Goal: Task Accomplishment & Management: Use online tool/utility

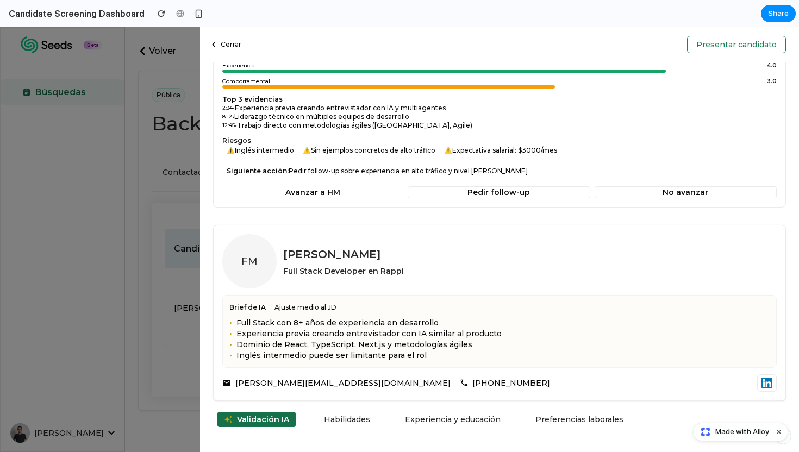
scroll to position [227, 0]
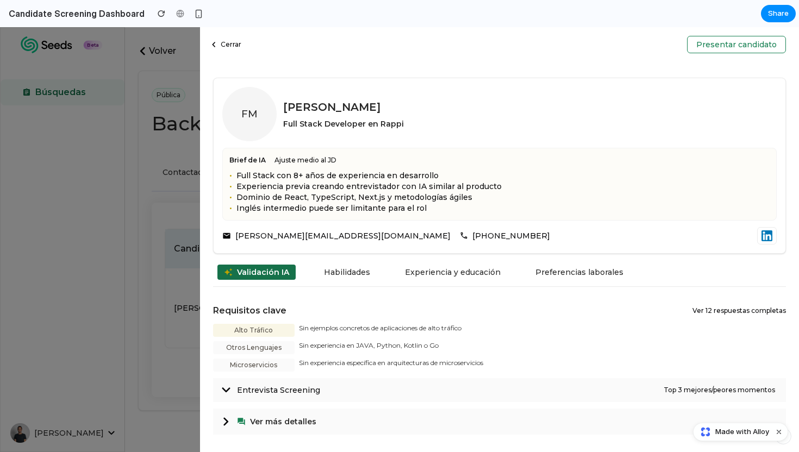
click at [229, 49] on button "Cerrar" at bounding box center [225, 44] width 43 height 13
click at [229, 44] on button "Cerrar" at bounding box center [225, 44] width 43 height 13
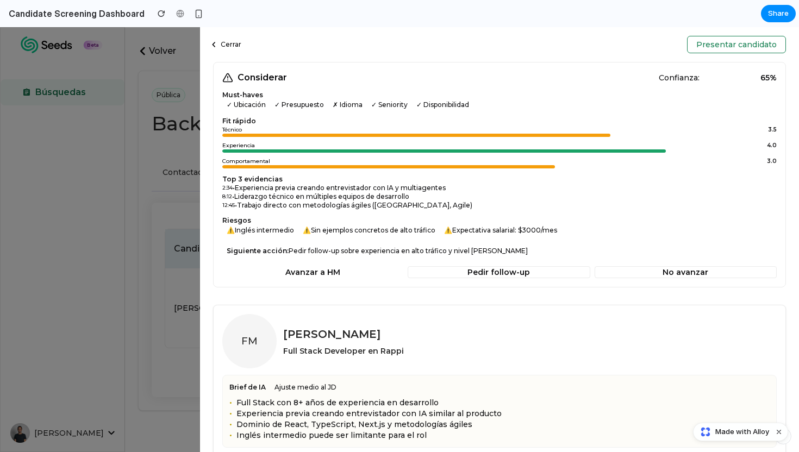
click at [290, 273] on button "Avanzar a HM" at bounding box center [312, 272] width 181 height 12
click at [486, 279] on div "Considerar Confianza: 65 % Must-haves ✓ Ubicación ✓ Presupuesto ✗ Idioma ✓ Seni…" at bounding box center [499, 174] width 573 height 225
click at [490, 275] on button "Pedir follow-up" at bounding box center [498, 272] width 183 height 12
click at [634, 271] on button "No avanzar" at bounding box center [685, 272] width 183 height 12
click at [222, 33] on div "Cerrar Presentar candidato Considerar Confianza: 65 % Must-haves ✓ Ubicación ✓ …" at bounding box center [499, 239] width 599 height 425
